Goal: Information Seeking & Learning: Learn about a topic

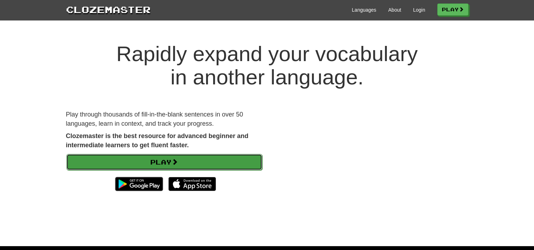
click at [165, 162] on link "Play" at bounding box center [164, 162] width 196 height 16
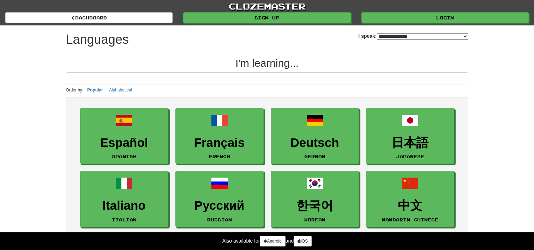
select select "*******"
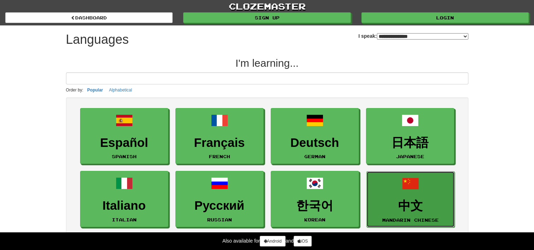
click at [420, 206] on h3 "中文" at bounding box center [410, 206] width 80 height 14
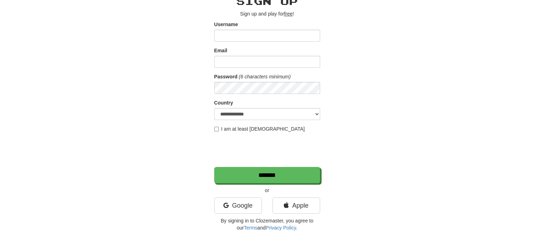
scroll to position [39, 0]
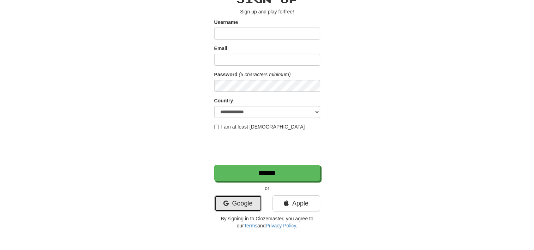
click at [241, 202] on link "Google" at bounding box center [238, 203] width 48 height 16
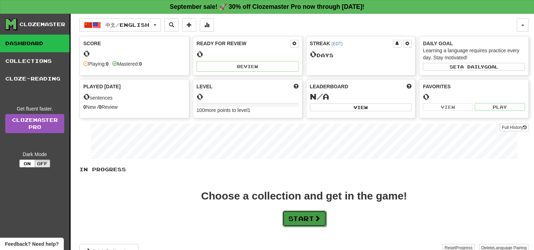
click at [318, 217] on span at bounding box center [317, 218] width 6 height 6
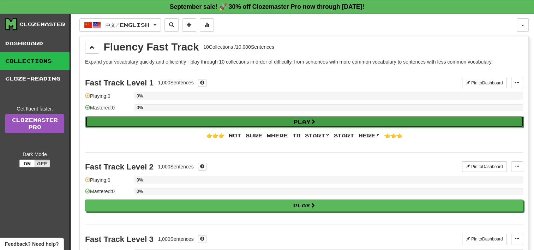
click at [188, 120] on button "Play" at bounding box center [304, 122] width 438 height 12
select select "**"
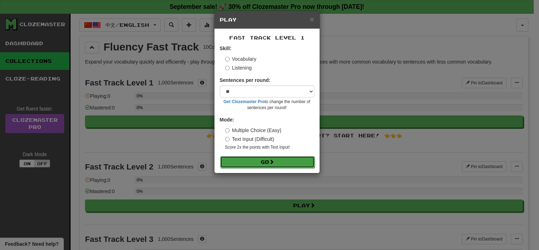
click at [248, 159] on button "Go" at bounding box center [267, 162] width 95 height 12
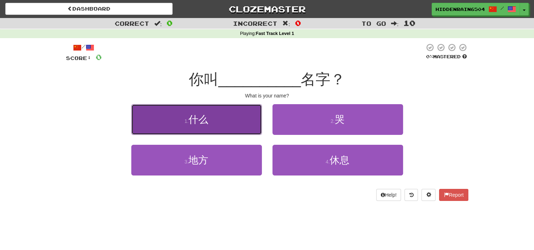
click at [220, 126] on button "1 . 什么" at bounding box center [196, 119] width 130 height 31
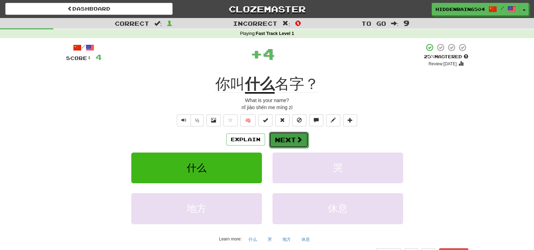
click at [286, 138] on button "Next" at bounding box center [288, 140] width 39 height 16
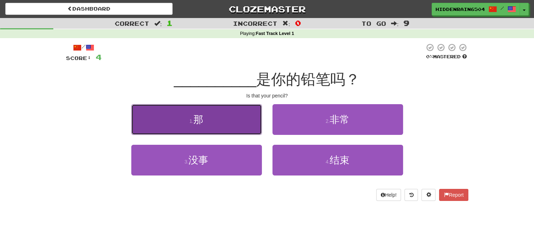
click at [235, 129] on button "1 . 那" at bounding box center [196, 119] width 130 height 31
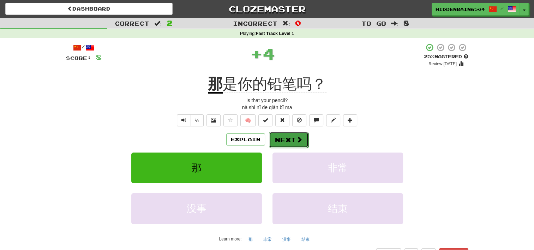
click at [288, 139] on button "Next" at bounding box center [288, 140] width 39 height 16
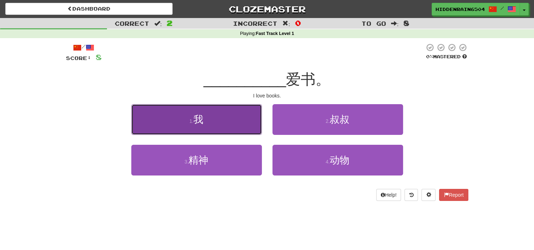
click at [238, 109] on button "1 . 我" at bounding box center [196, 119] width 130 height 31
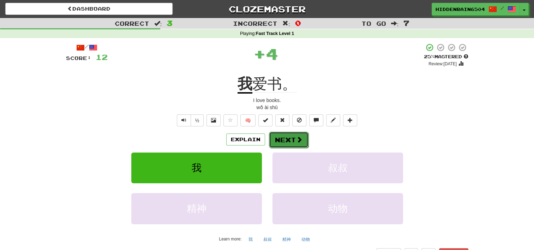
click at [300, 134] on button "Next" at bounding box center [288, 140] width 39 height 16
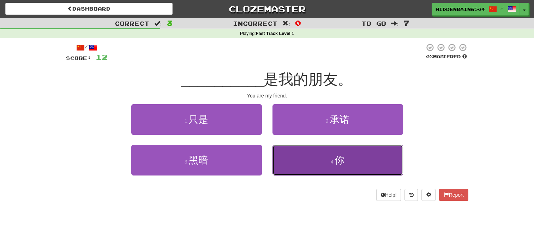
click at [323, 162] on button "4 . 你" at bounding box center [337, 160] width 130 height 31
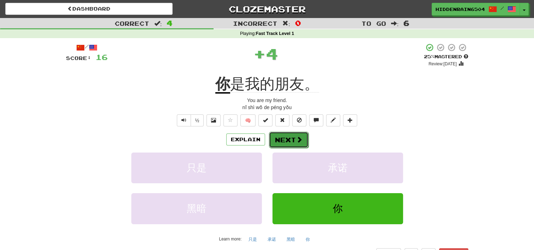
click at [279, 141] on button "Next" at bounding box center [288, 140] width 39 height 16
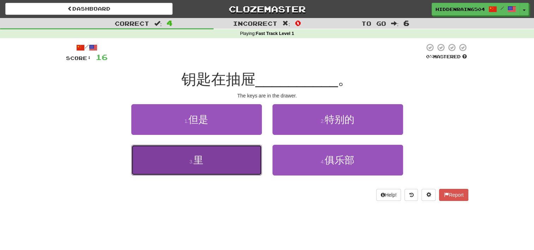
click at [242, 150] on button "3 . 里" at bounding box center [196, 160] width 130 height 31
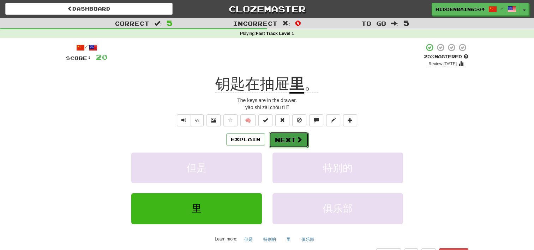
click at [281, 141] on button "Next" at bounding box center [288, 140] width 39 height 16
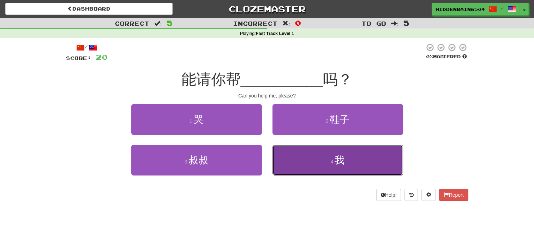
click at [335, 160] on span "我" at bounding box center [339, 159] width 10 height 11
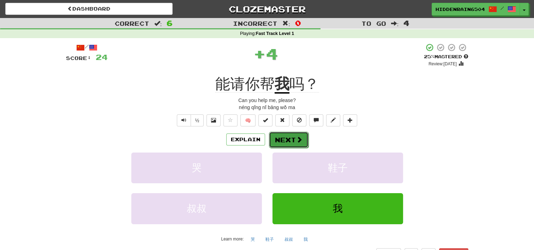
click at [278, 139] on button "Next" at bounding box center [288, 140] width 39 height 16
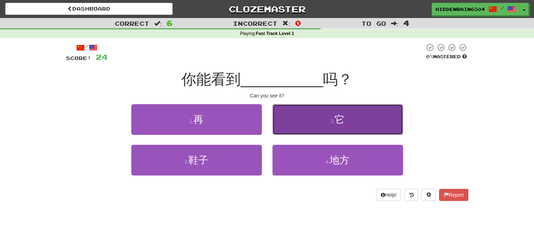
click at [318, 121] on button "2 . 它" at bounding box center [337, 119] width 130 height 31
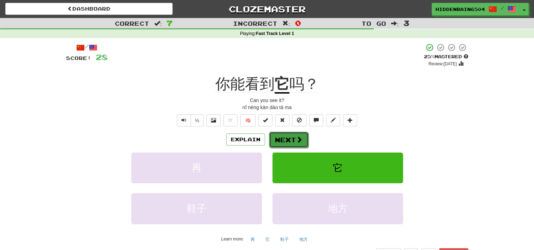
click at [299, 133] on button "Next" at bounding box center [288, 140] width 39 height 16
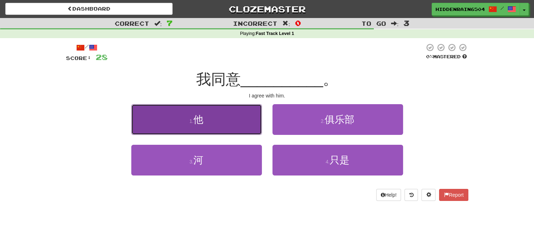
click at [159, 124] on button "1 . 他" at bounding box center [196, 119] width 130 height 31
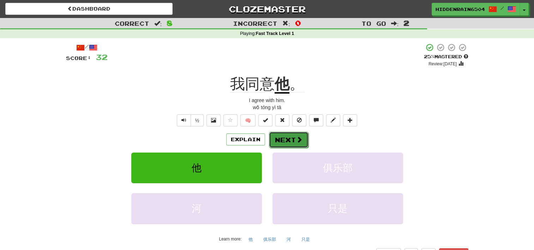
click at [282, 140] on button "Next" at bounding box center [288, 140] width 39 height 16
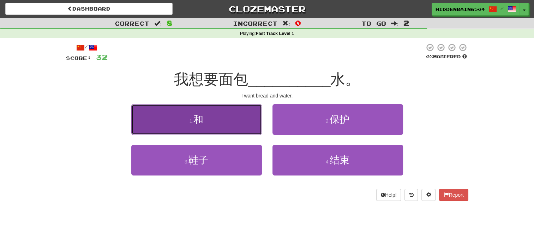
click at [163, 120] on button "1 . 和" at bounding box center [196, 119] width 130 height 31
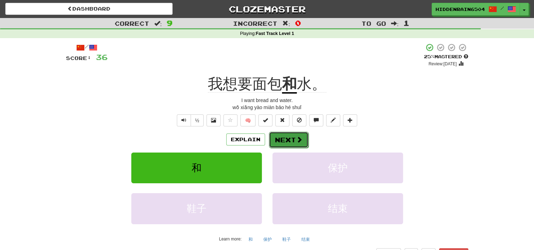
click at [283, 138] on button "Next" at bounding box center [288, 140] width 39 height 16
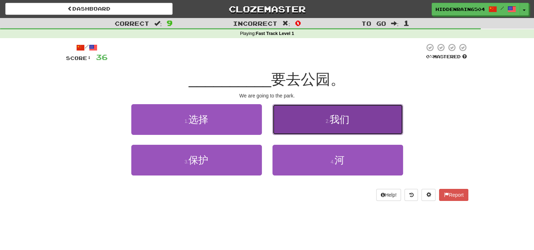
click at [309, 114] on button "2 . 我们" at bounding box center [337, 119] width 130 height 31
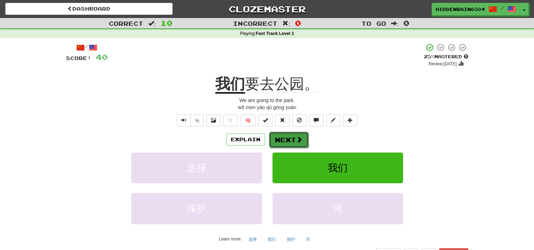
click at [294, 140] on button "Next" at bounding box center [288, 140] width 39 height 16
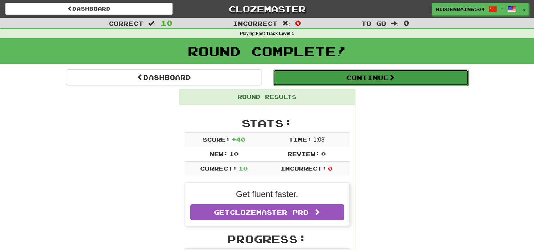
click at [365, 73] on button "Continue" at bounding box center [371, 77] width 196 height 16
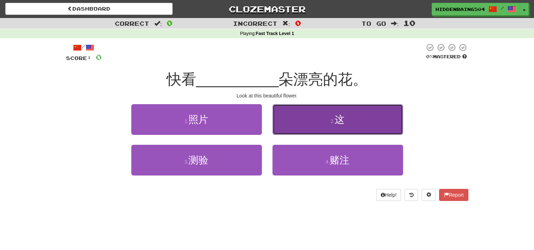
click at [367, 116] on button "2 . 这" at bounding box center [337, 119] width 130 height 31
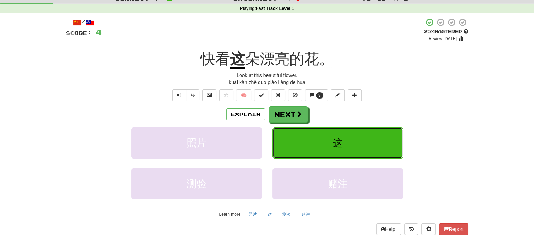
scroll to position [21, 0]
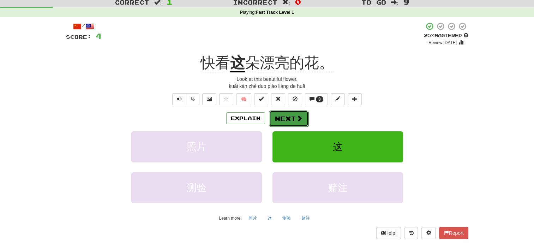
click at [294, 118] on button "Next" at bounding box center [288, 118] width 39 height 16
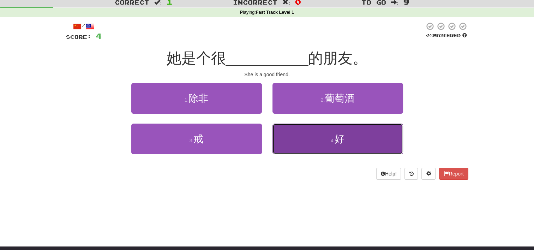
click at [344, 143] on span "好" at bounding box center [339, 138] width 10 height 11
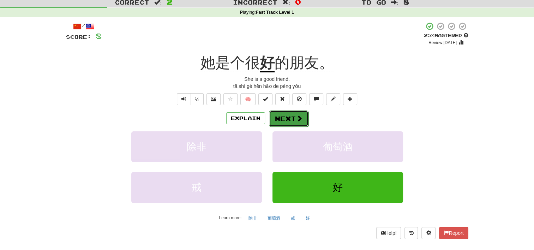
click at [279, 118] on button "Next" at bounding box center [288, 118] width 39 height 16
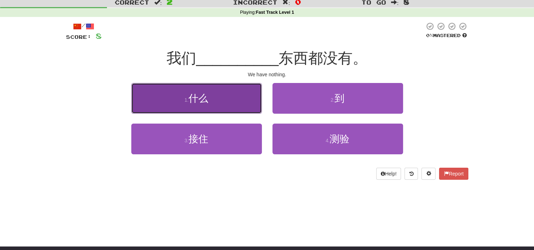
click at [170, 101] on button "1 . 什么" at bounding box center [196, 98] width 130 height 31
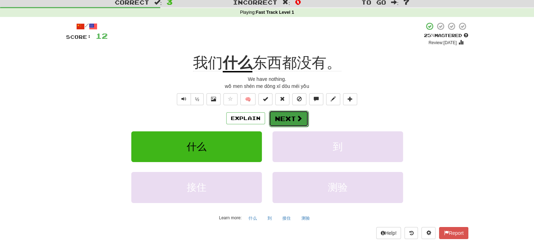
click at [291, 120] on button "Next" at bounding box center [288, 118] width 39 height 16
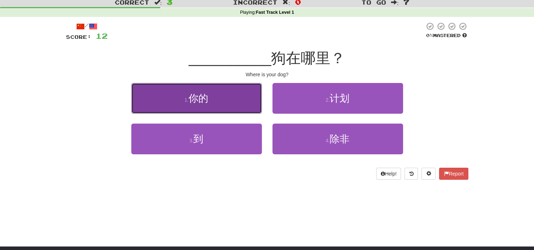
click at [236, 92] on button "1 . 你的" at bounding box center [196, 98] width 130 height 31
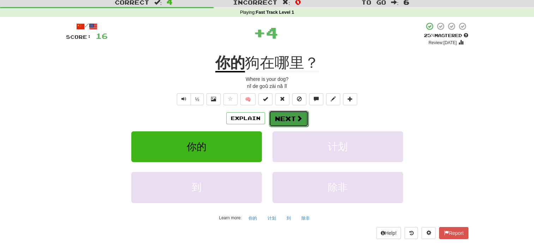
click at [283, 118] on button "Next" at bounding box center [288, 118] width 39 height 16
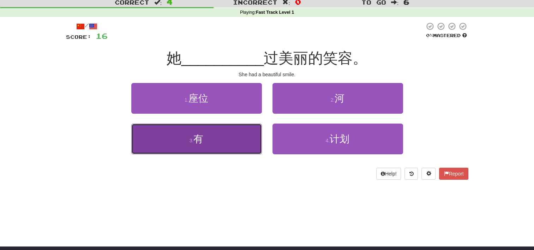
click at [242, 132] on button "3 . 有" at bounding box center [196, 138] width 130 height 31
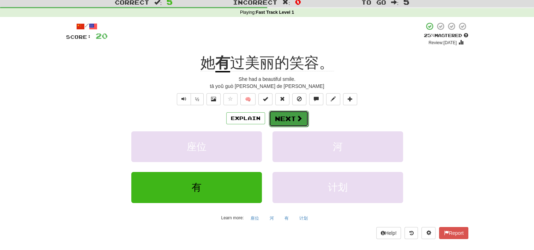
click at [292, 121] on button "Next" at bounding box center [288, 118] width 39 height 16
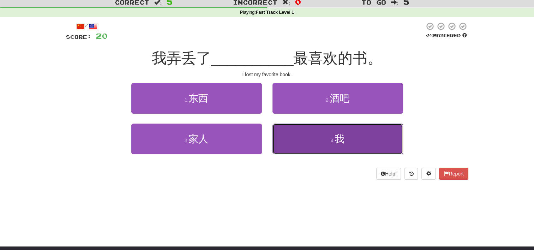
click at [316, 142] on button "4 . 我" at bounding box center [337, 138] width 130 height 31
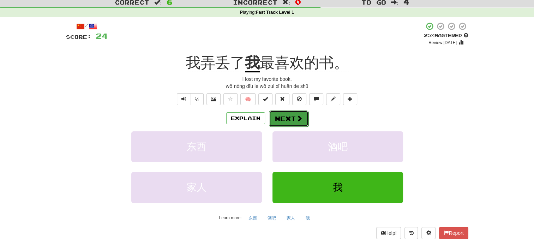
click at [298, 113] on button "Next" at bounding box center [288, 118] width 39 height 16
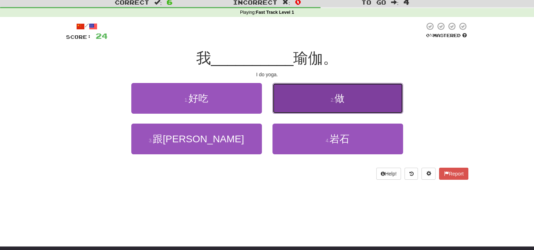
click at [339, 108] on button "2 . 做" at bounding box center [337, 98] width 130 height 31
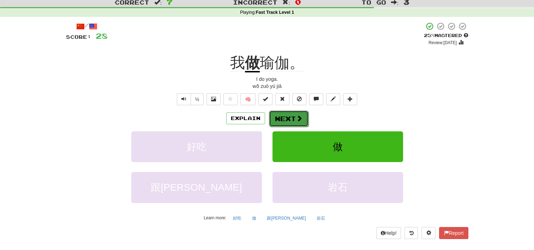
click at [299, 118] on span at bounding box center [299, 118] width 6 height 6
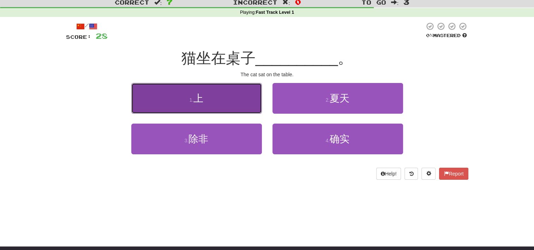
click at [196, 101] on span "上" at bounding box center [198, 98] width 10 height 11
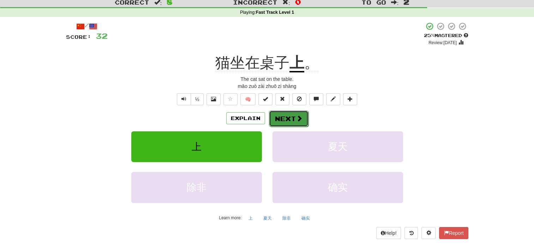
click at [287, 118] on button "Next" at bounding box center [288, 118] width 39 height 16
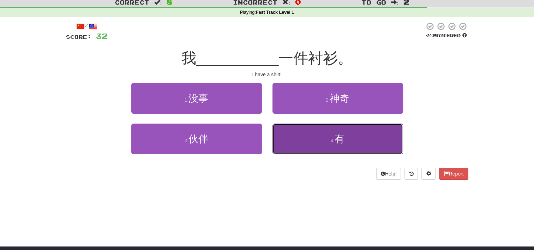
click at [307, 148] on button "4 . 有" at bounding box center [337, 138] width 130 height 31
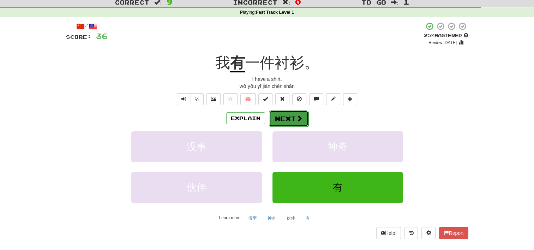
click at [290, 124] on button "Next" at bounding box center [288, 118] width 39 height 16
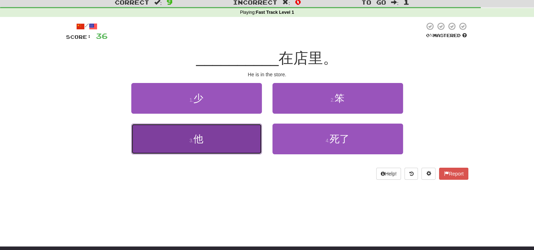
click at [202, 143] on span "他" at bounding box center [198, 138] width 10 height 11
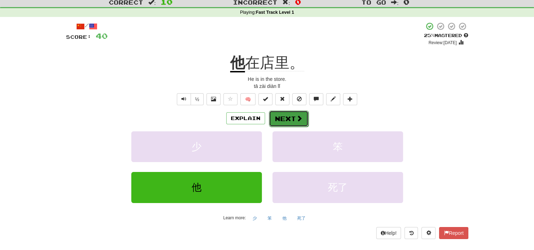
click at [288, 120] on button "Next" at bounding box center [288, 118] width 39 height 16
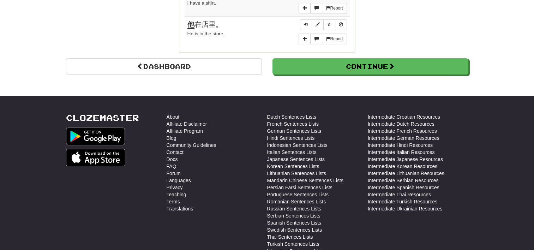
scroll to position [682, 0]
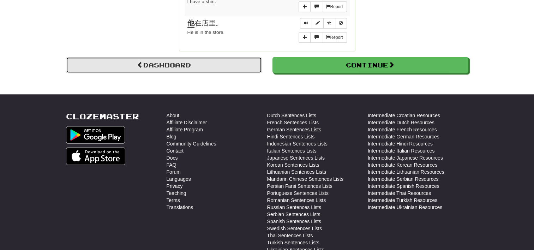
click at [221, 62] on link "Dashboard" at bounding box center [164, 65] width 196 height 16
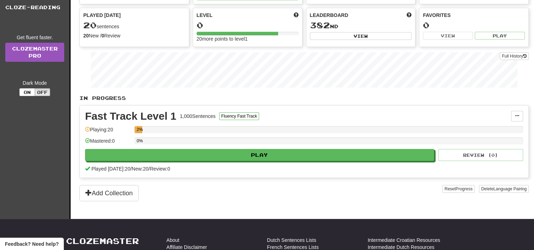
scroll to position [72, 0]
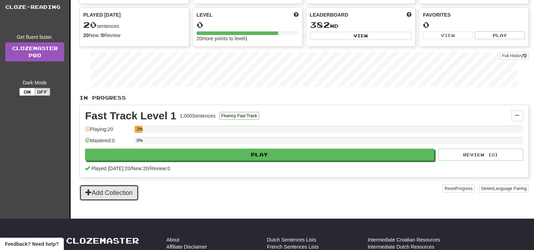
click at [109, 193] on button "Add Collection" at bounding box center [108, 192] width 59 height 16
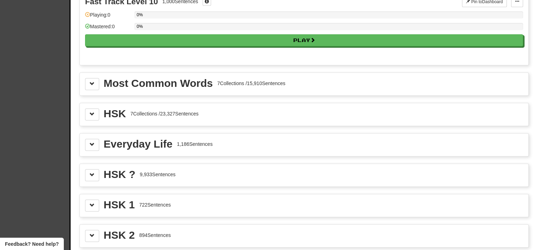
scroll to position [758, 0]
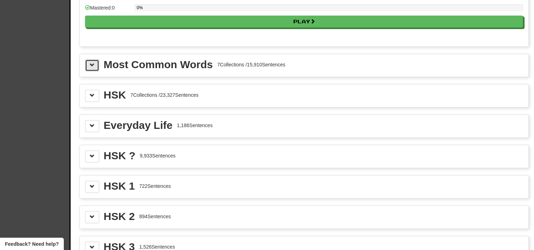
click at [93, 63] on span at bounding box center [92, 64] width 5 height 5
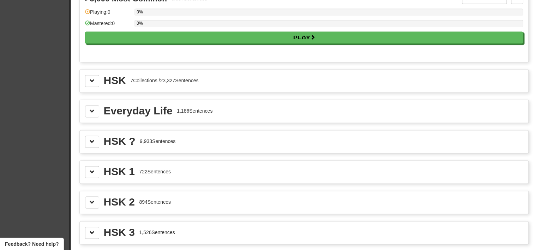
scroll to position [1283, 0]
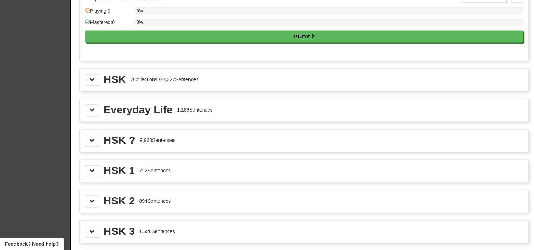
click at [217, 80] on div "HSK 7 Collections / 23,327 Sentences" at bounding box center [304, 79] width 448 height 23
click at [96, 75] on button at bounding box center [92, 80] width 14 height 12
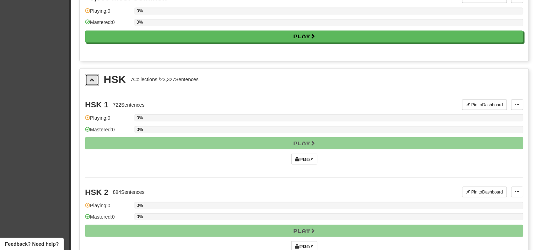
click at [96, 76] on button at bounding box center [92, 80] width 14 height 12
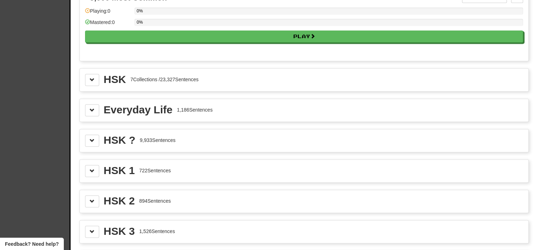
click at [93, 68] on div "HSK 7 Collections / 23,327 Sentences" at bounding box center [304, 79] width 448 height 23
click at [93, 77] on span at bounding box center [92, 79] width 5 height 5
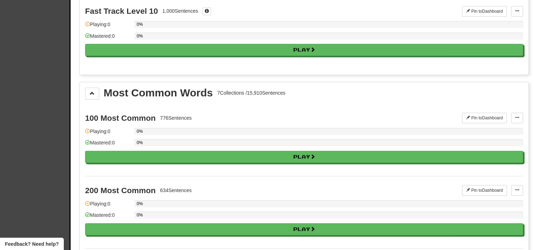
scroll to position [698, 0]
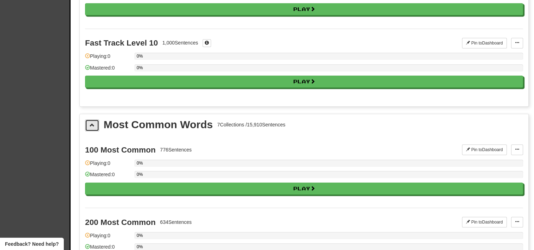
click at [85, 125] on button at bounding box center [92, 125] width 14 height 12
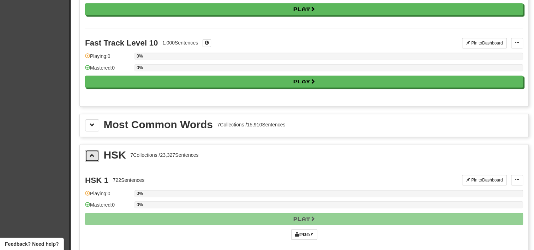
click at [94, 153] on span at bounding box center [92, 155] width 5 height 5
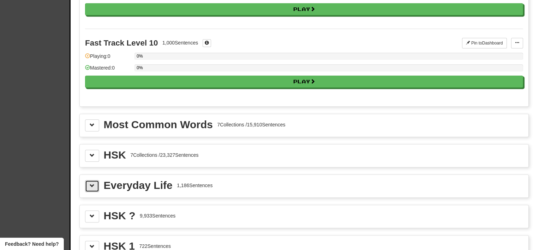
click at [94, 183] on span at bounding box center [92, 185] width 5 height 5
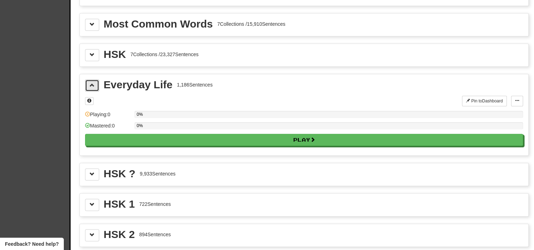
scroll to position [800, 0]
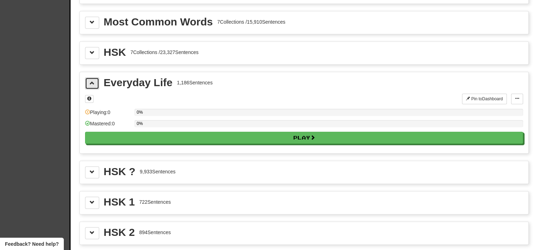
click at [90, 80] on span at bounding box center [92, 82] width 5 height 5
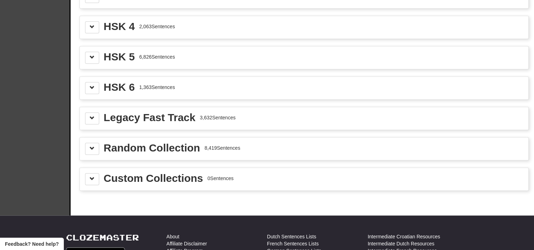
scroll to position [1011, 0]
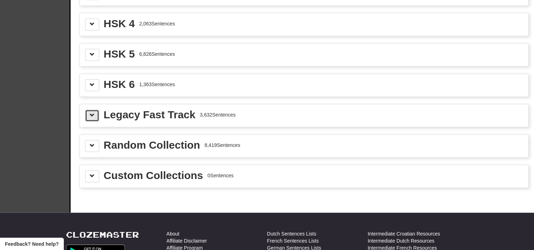
click at [90, 109] on button at bounding box center [92, 115] width 14 height 12
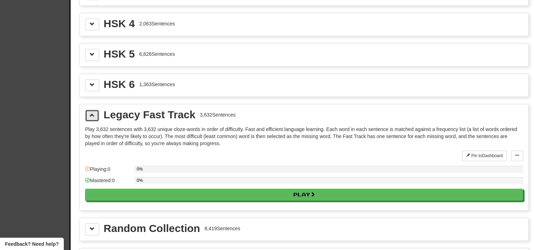
click at [98, 110] on button at bounding box center [92, 115] width 14 height 12
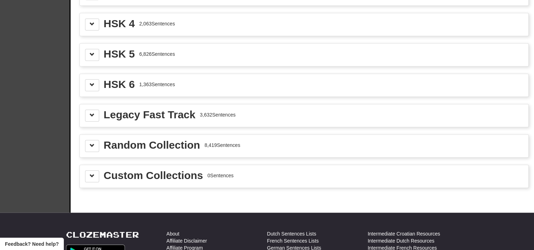
click at [99, 140] on div "Random Collection 8,419 Sentences" at bounding box center [304, 146] width 438 height 12
click at [93, 142] on button at bounding box center [92, 146] width 14 height 12
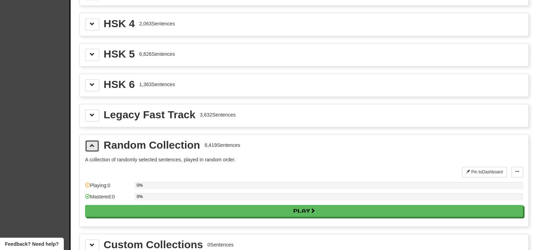
click at [93, 142] on button at bounding box center [92, 146] width 14 height 12
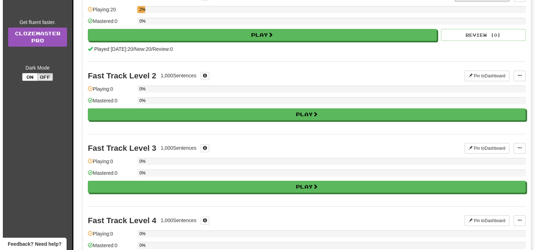
scroll to position [0, 0]
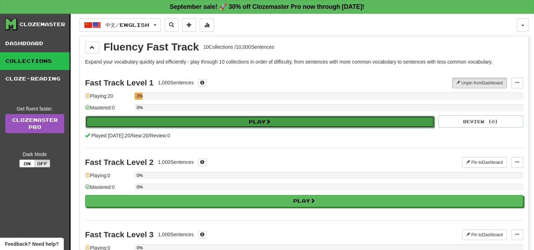
click at [175, 120] on button "Play" at bounding box center [259, 122] width 349 height 12
select select "**"
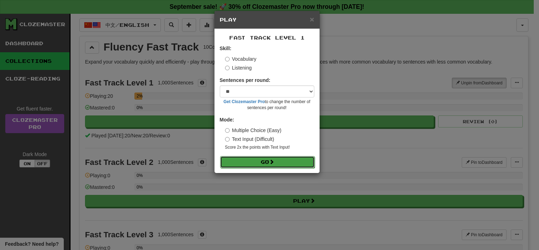
click at [238, 162] on button "Go" at bounding box center [267, 162] width 95 height 12
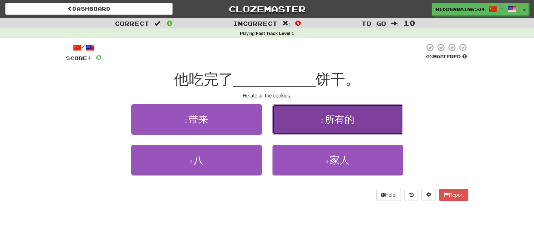
click at [342, 114] on span "所有的" at bounding box center [339, 119] width 30 height 11
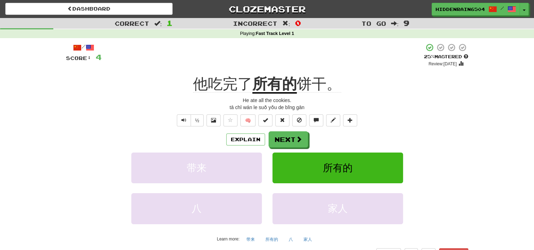
click at [273, 84] on u "所有的" at bounding box center [274, 84] width 44 height 18
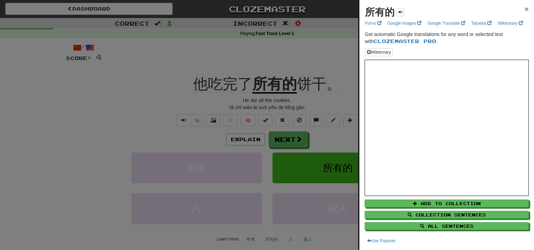
click at [524, 11] on span "×" at bounding box center [526, 9] width 4 height 8
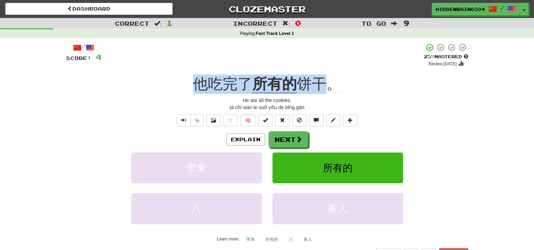
drag, startPoint x: 165, startPoint y: 92, endPoint x: 324, endPoint y: 83, distance: 159.7
click at [324, 83] on div "他吃完了 所有的 饼干。" at bounding box center [267, 83] width 402 height 19
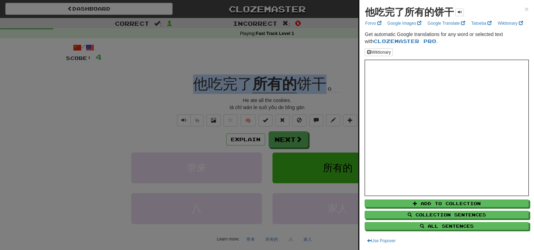
copy div "他吃完了 所有的 饼干"
click at [524, 7] on span "×" at bounding box center [526, 9] width 4 height 8
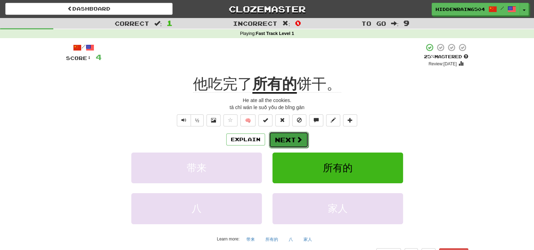
click at [298, 142] on span at bounding box center [299, 139] width 6 height 6
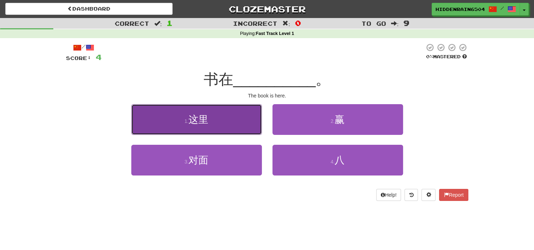
click at [227, 116] on button "1 . 这里" at bounding box center [196, 119] width 130 height 31
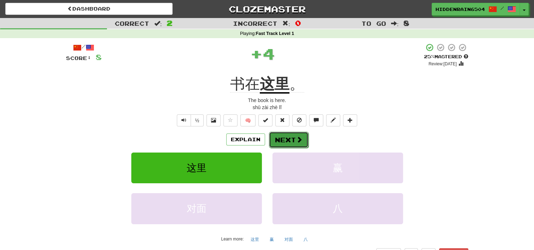
click at [291, 142] on button "Next" at bounding box center [288, 140] width 39 height 16
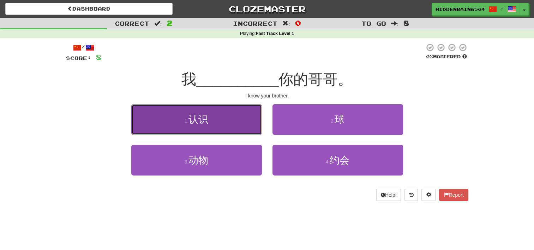
click at [221, 119] on button "1 . 认识" at bounding box center [196, 119] width 130 height 31
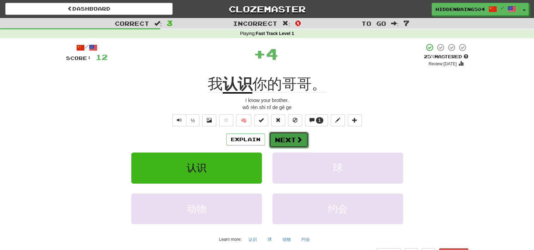
click at [289, 142] on button "Next" at bounding box center [288, 140] width 39 height 16
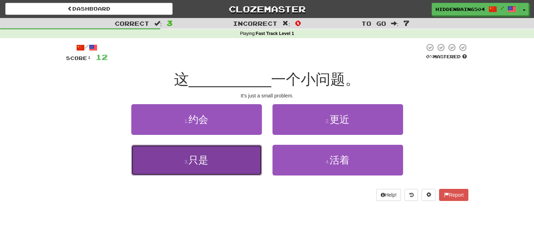
click at [237, 158] on button "3 . 只是" at bounding box center [196, 160] width 130 height 31
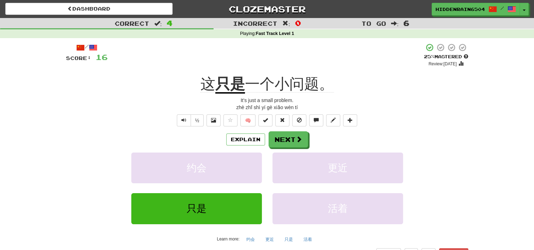
click at [223, 87] on u "只是" at bounding box center [230, 84] width 30 height 18
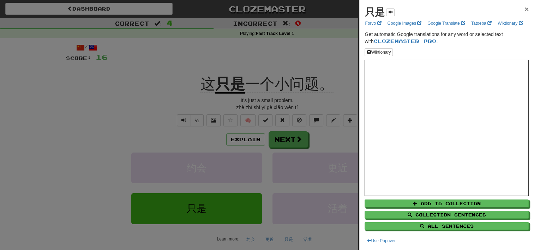
click at [524, 10] on span "×" at bounding box center [526, 9] width 4 height 8
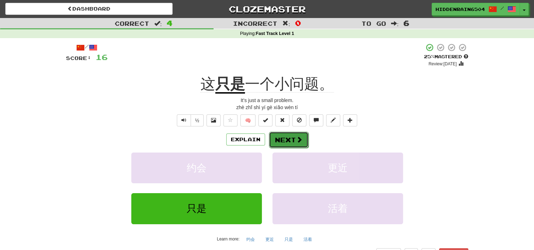
click at [294, 142] on button "Next" at bounding box center [288, 140] width 39 height 16
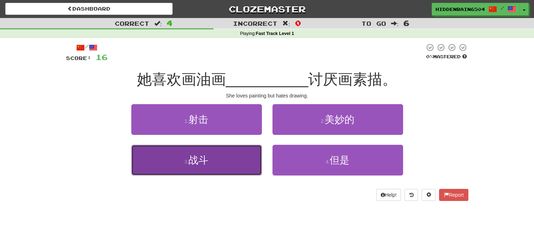
click at [217, 163] on button "3 . 战斗" at bounding box center [196, 160] width 130 height 31
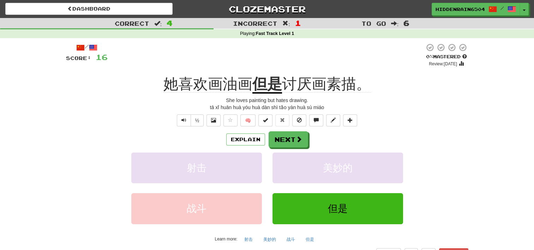
click at [271, 79] on u "但是" at bounding box center [267, 84] width 30 height 18
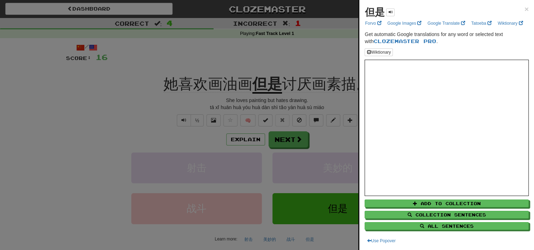
click at [523, 9] on div "但是 × Forvo Google Images Google Translate Tatoeba Wiktionary Get automatic Goog…" at bounding box center [446, 125] width 175 height 250
click at [524, 9] on span "×" at bounding box center [526, 9] width 4 height 8
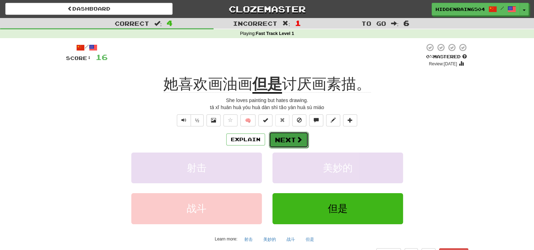
click at [303, 138] on button "Next" at bounding box center [288, 140] width 39 height 16
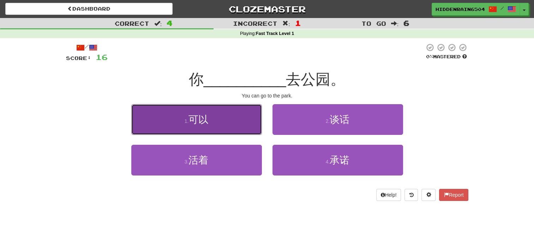
click at [254, 118] on button "1 . 可以" at bounding box center [196, 119] width 130 height 31
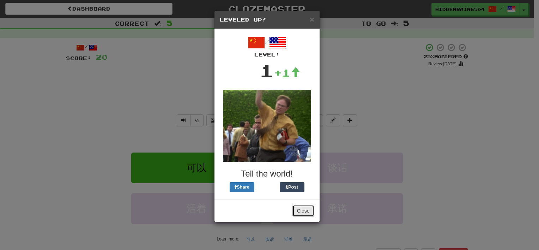
click at [305, 206] on button "Close" at bounding box center [303, 211] width 22 height 12
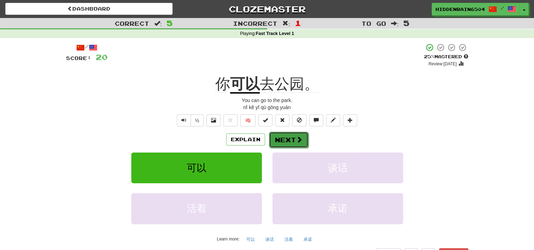
click at [279, 142] on button "Next" at bounding box center [288, 140] width 39 height 16
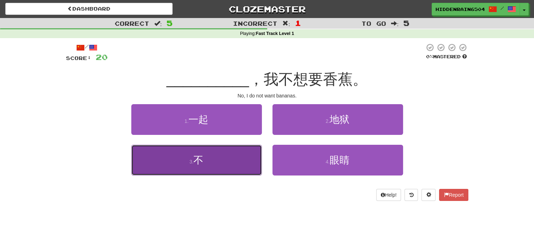
click at [236, 167] on button "3 . 不" at bounding box center [196, 160] width 130 height 31
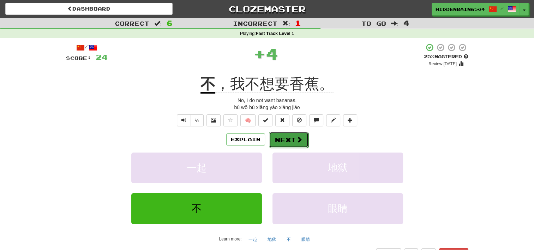
click at [293, 140] on button "Next" at bounding box center [288, 140] width 39 height 16
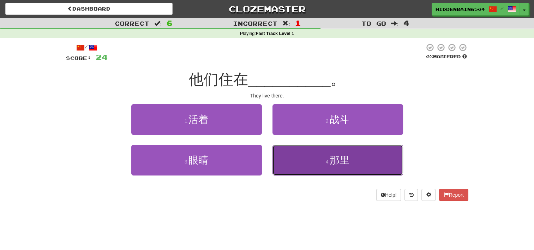
click at [326, 149] on button "4 . 那里" at bounding box center [337, 160] width 130 height 31
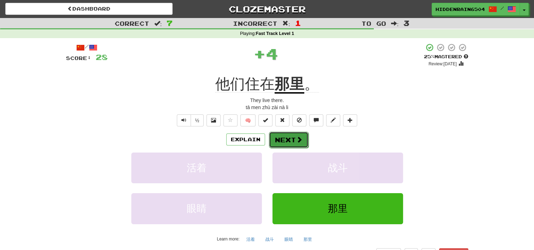
click at [287, 140] on button "Next" at bounding box center [288, 140] width 39 height 16
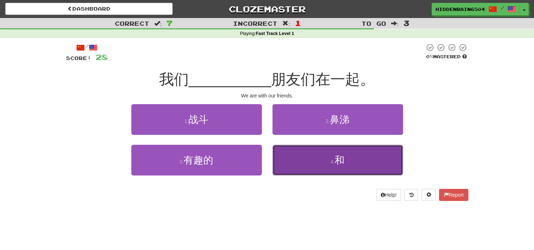
click at [317, 174] on button "4 . 和" at bounding box center [337, 160] width 130 height 31
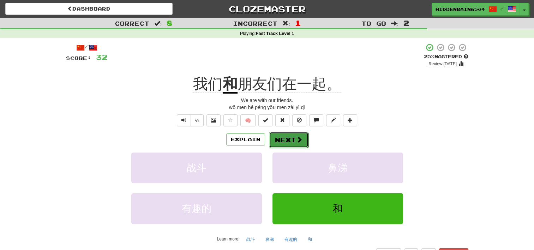
click at [292, 141] on button "Next" at bounding box center [288, 140] width 39 height 16
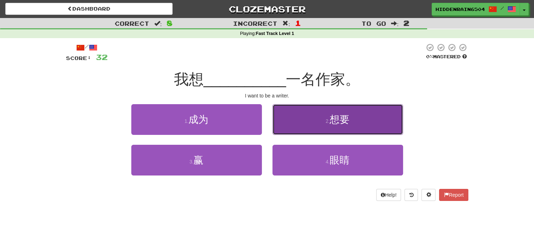
click at [312, 121] on button "2 . 想要" at bounding box center [337, 119] width 130 height 31
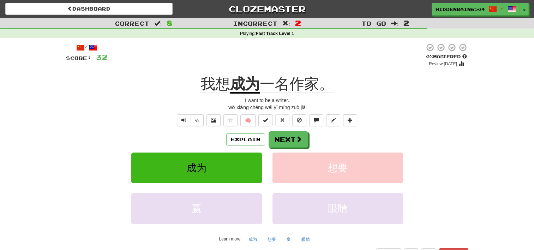
click at [239, 83] on u "成为" at bounding box center [245, 84] width 30 height 18
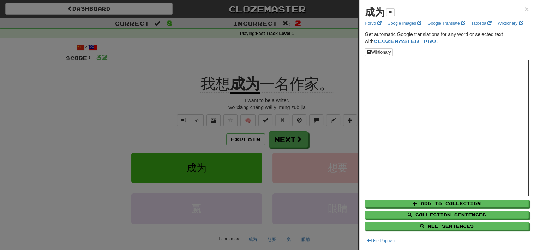
click at [523, 8] on div "成为 × Forvo Google Images Google Translate Tatoeba Wiktionary Get automatic Goog…" at bounding box center [446, 125] width 175 height 250
click at [524, 9] on span "×" at bounding box center [526, 9] width 4 height 8
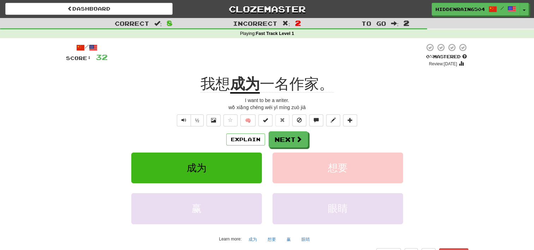
click at [275, 87] on span "一名作家。" at bounding box center [297, 83] width 74 height 17
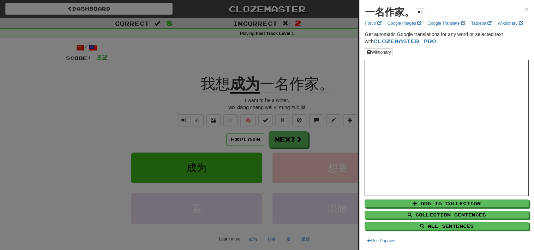
click at [523, 8] on div "一名作家。 × Forvo Google Images Google Translate Tatoeba Wiktionary Get automatic G…" at bounding box center [446, 125] width 175 height 250
click at [524, 8] on span "×" at bounding box center [526, 9] width 4 height 8
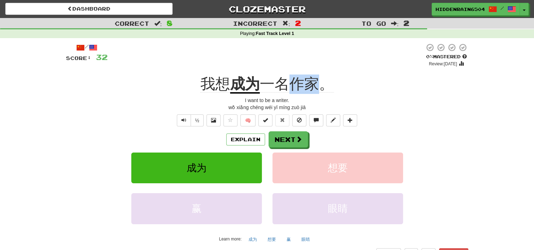
drag, startPoint x: 293, startPoint y: 86, endPoint x: 323, endPoint y: 85, distance: 30.0
click at [323, 85] on span "一名作家。" at bounding box center [297, 83] width 74 height 17
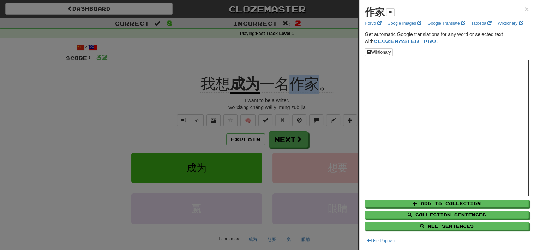
copy span "作家"
click at [263, 86] on div at bounding box center [267, 125] width 534 height 250
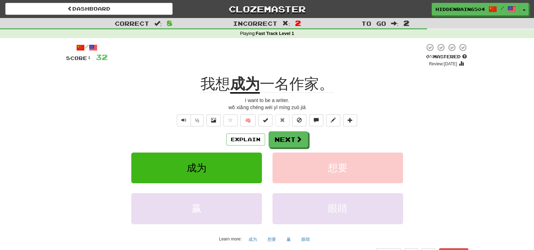
drag, startPoint x: 263, startPoint y: 86, endPoint x: 288, endPoint y: 85, distance: 25.0
drag, startPoint x: 266, startPoint y: 83, endPoint x: 284, endPoint y: 84, distance: 18.0
click at [284, 84] on span "一名作家。" at bounding box center [297, 83] width 74 height 17
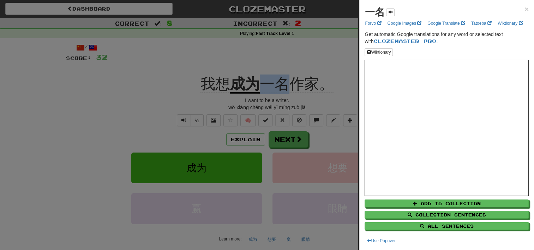
copy span "一名"
click at [524, 10] on span "×" at bounding box center [526, 9] width 4 height 8
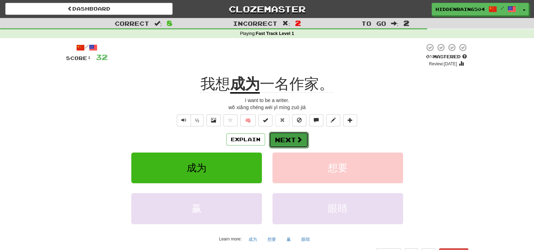
click at [298, 141] on span at bounding box center [299, 139] width 6 height 6
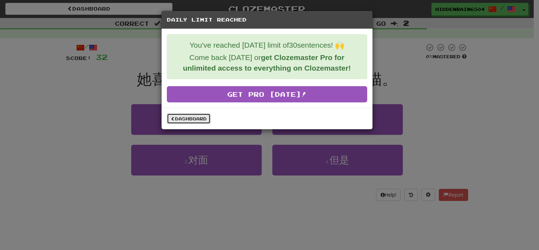
click at [188, 116] on link "Dashboard" at bounding box center [189, 118] width 44 height 11
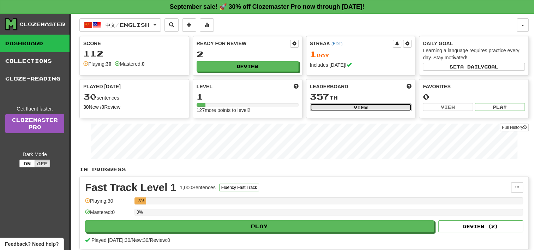
click at [324, 104] on button "View" at bounding box center [361, 107] width 102 height 8
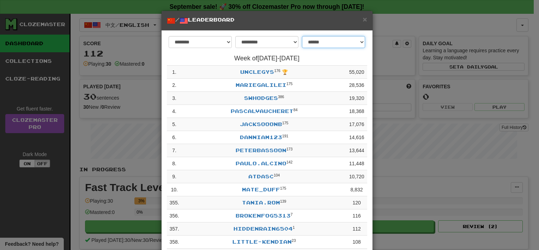
click at [324, 37] on select "**********" at bounding box center [333, 42] width 63 height 12
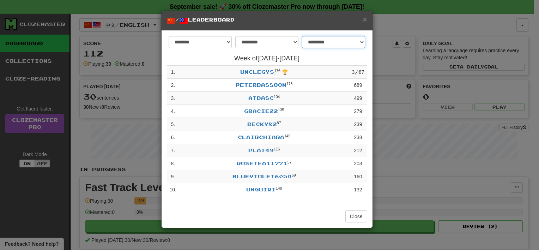
click at [319, 44] on select "**********" at bounding box center [333, 42] width 63 height 12
select select "**********"
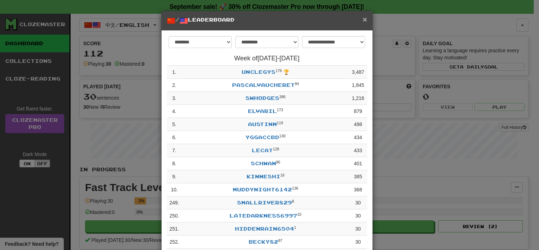
click at [363, 19] on span "×" at bounding box center [365, 19] width 4 height 8
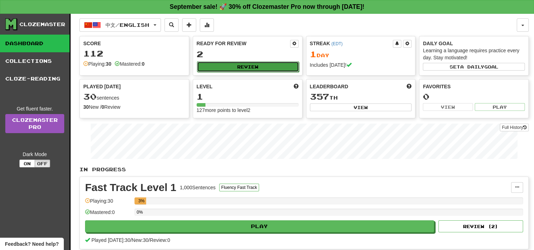
click at [216, 67] on button "Review" at bounding box center [248, 66] width 102 height 11
select select "**"
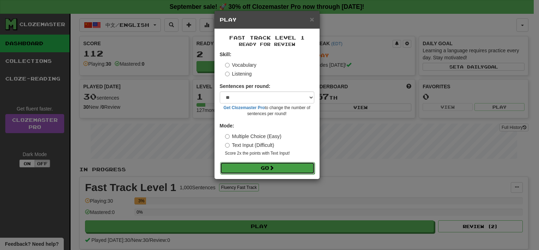
click at [248, 165] on button "Go" at bounding box center [267, 168] width 95 height 12
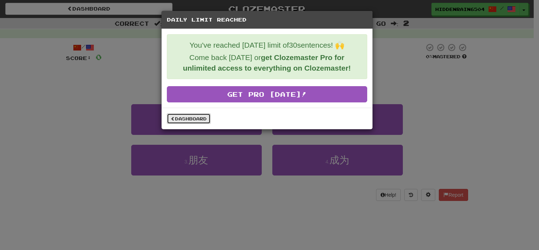
click at [186, 115] on link "Dashboard" at bounding box center [189, 118] width 44 height 11
